Goal: Check status: Check status

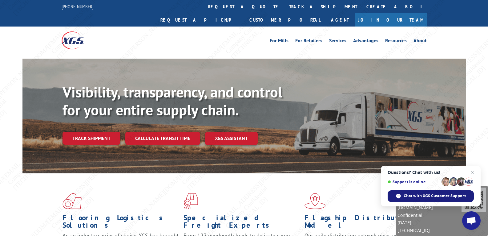
click at [419, 195] on span "Chat with XGS Customer Support" at bounding box center [435, 196] width 62 height 6
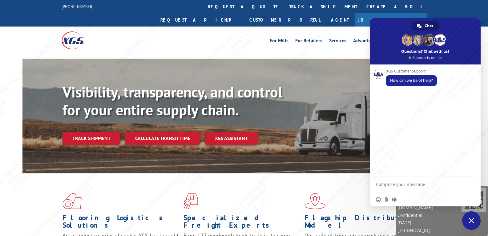
click at [412, 185] on textarea "Compose your message..." at bounding box center [418, 186] width 85 height 11
paste textarea "17501626"
click at [376, 185] on textarea "17501626" at bounding box center [418, 185] width 85 height 6
type textarea "Hello, 17501626"
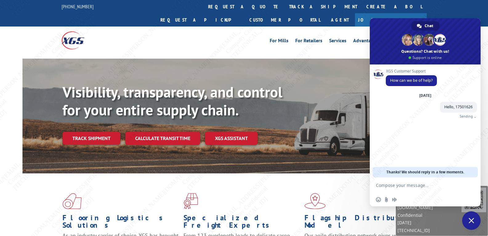
click at [411, 186] on textarea "Compose your message..." at bounding box center [418, 185] width 85 height 6
type textarea "when will this go out for delivery?"
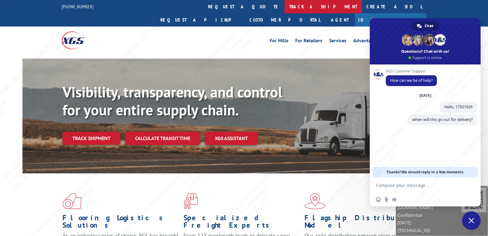
click at [285, 11] on link "track a shipment" at bounding box center [323, 6] width 77 height 13
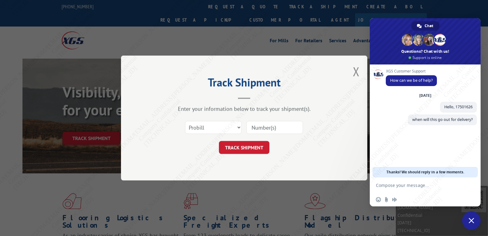
click at [262, 127] on input at bounding box center [274, 127] width 57 height 13
paste input "17501626"
type input "17501626"
click at [236, 142] on button "TRACK SHIPMENT" at bounding box center [244, 147] width 51 height 13
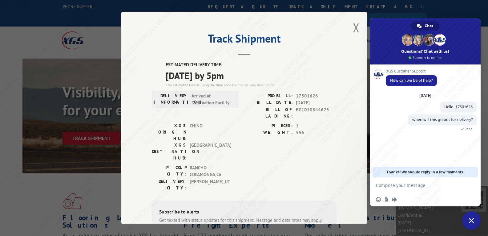
drag, startPoint x: 163, startPoint y: 75, endPoint x: 245, endPoint y: 76, distance: 81.9
click at [245, 76] on div "ESTIMATED DELIVERY TIME: [DATE] by 5pm The estimated time is using the time zon…" at bounding box center [244, 172] width 185 height 222
click at [288, 77] on span "[DATE] by 5pm" at bounding box center [251, 75] width 171 height 14
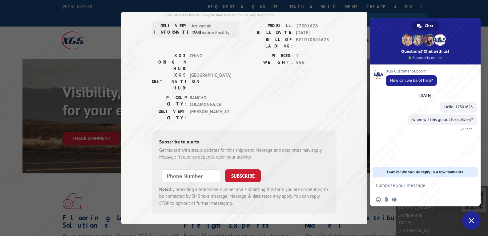
scroll to position [72, 0]
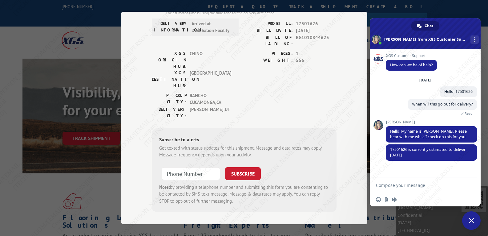
click at [414, 191] on form at bounding box center [418, 185] width 85 height 17
click at [419, 183] on textarea "Compose your message..." at bounding box center [418, 185] width 85 height 6
type textarea "Ok thanks"
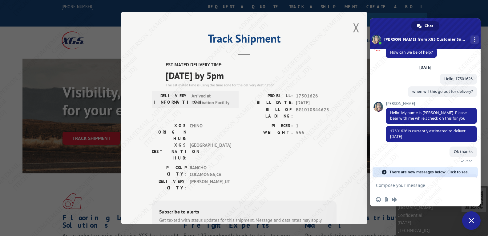
scroll to position [32, 0]
